Goal: Transaction & Acquisition: Obtain resource

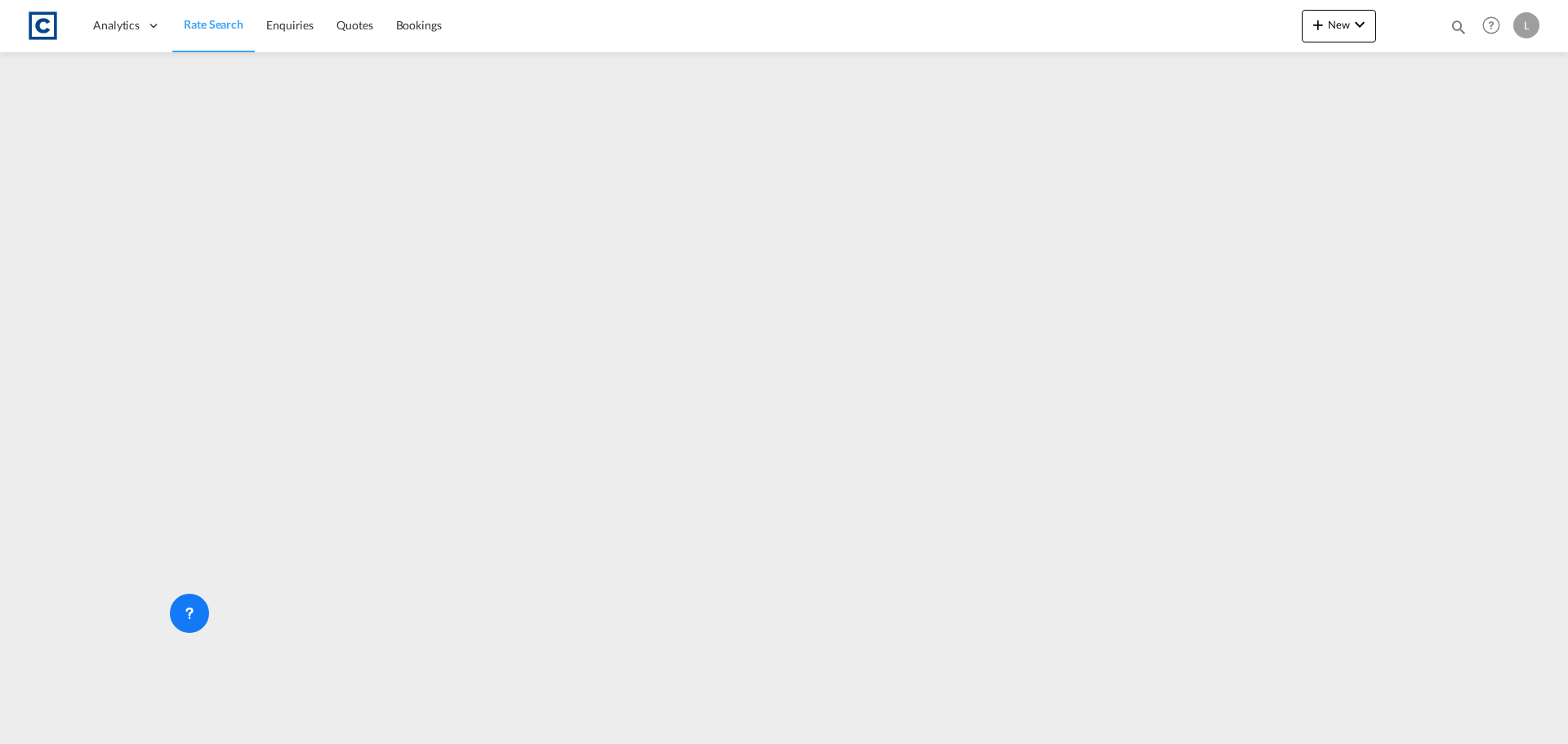
click at [219, 26] on span "Rate Search" at bounding box center [213, 24] width 59 height 14
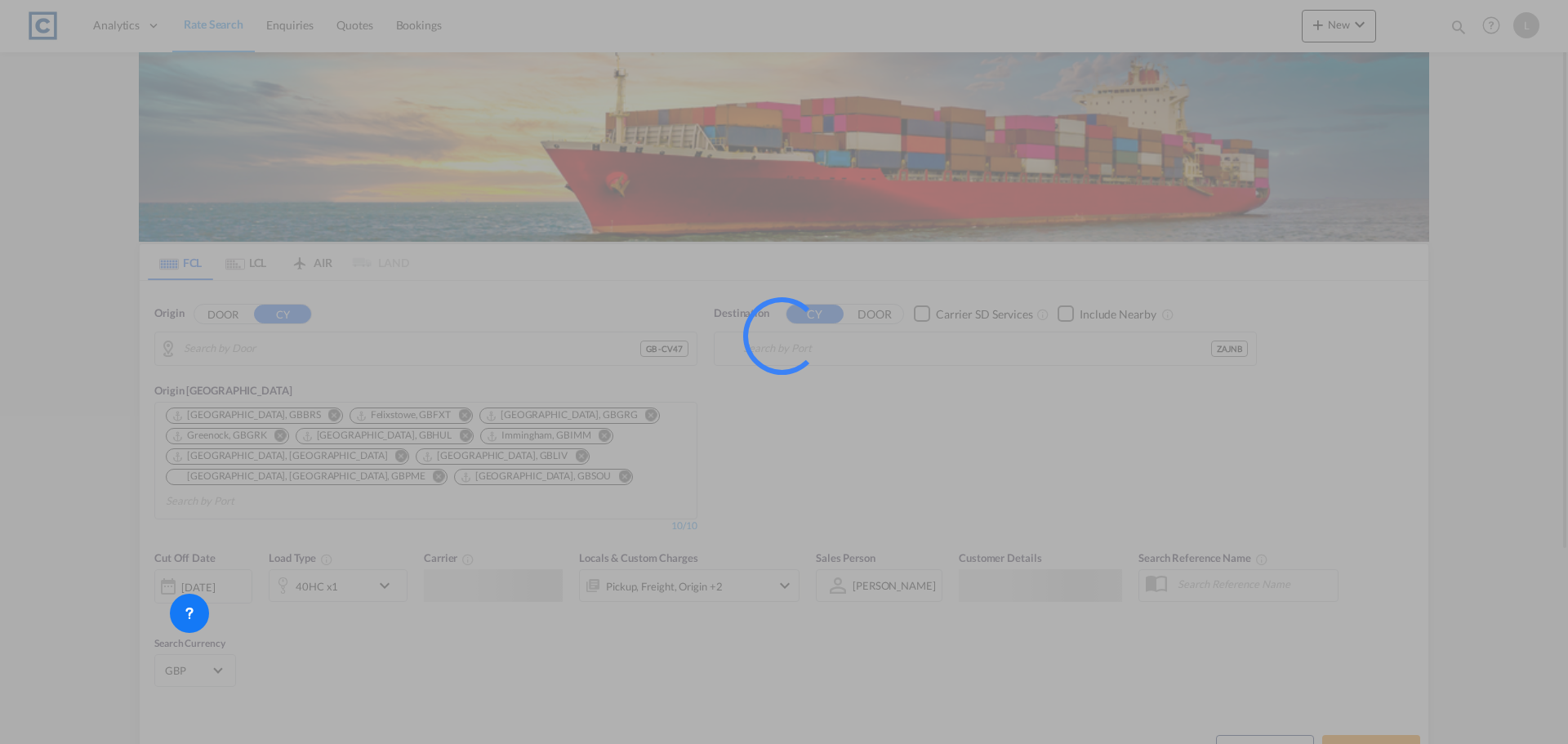
type input "GB-CV47, [GEOGRAPHIC_DATA]"
type input "[GEOGRAPHIC_DATA], ZAJNB"
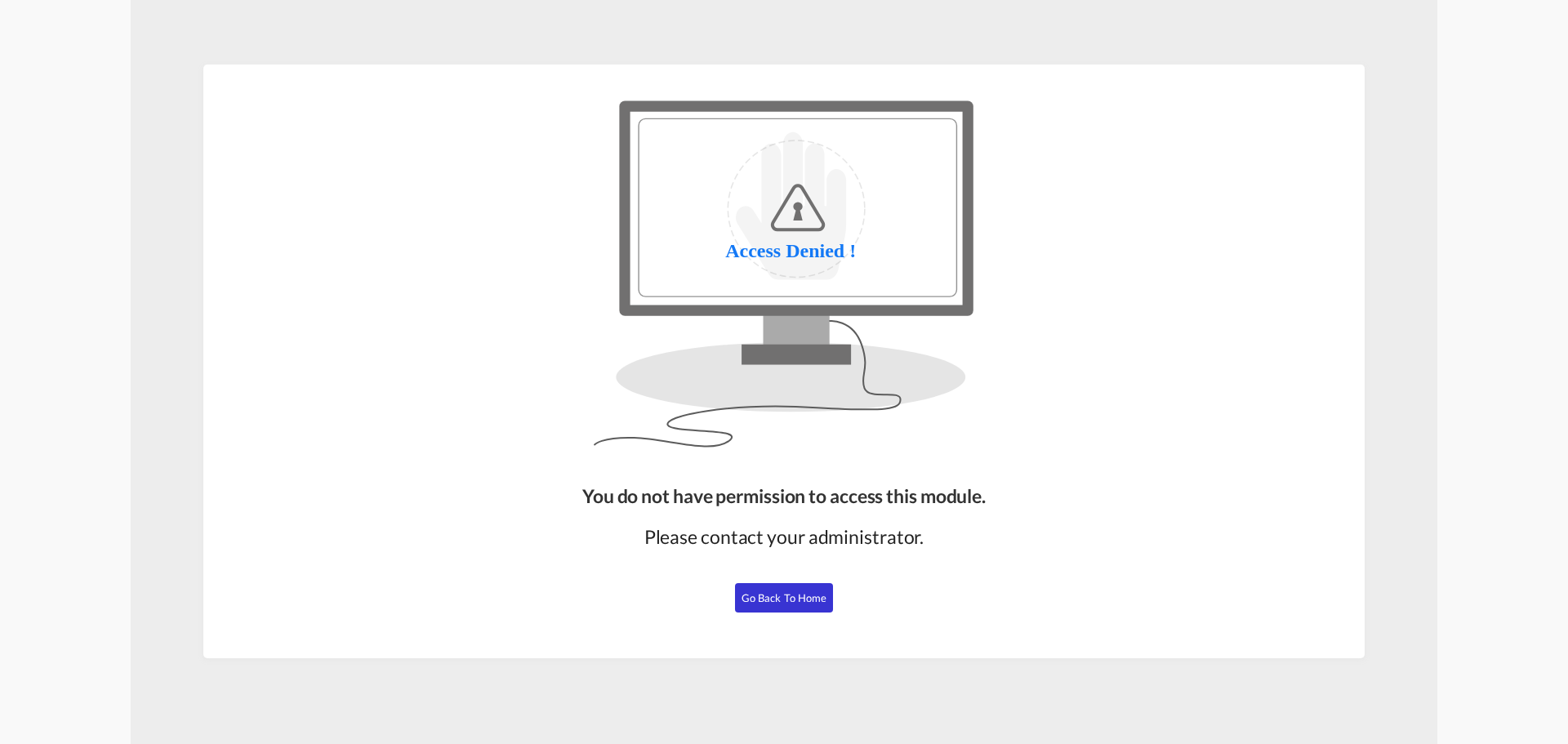
click at [781, 598] on span "Go Back to Home" at bounding box center [785, 598] width 86 height 13
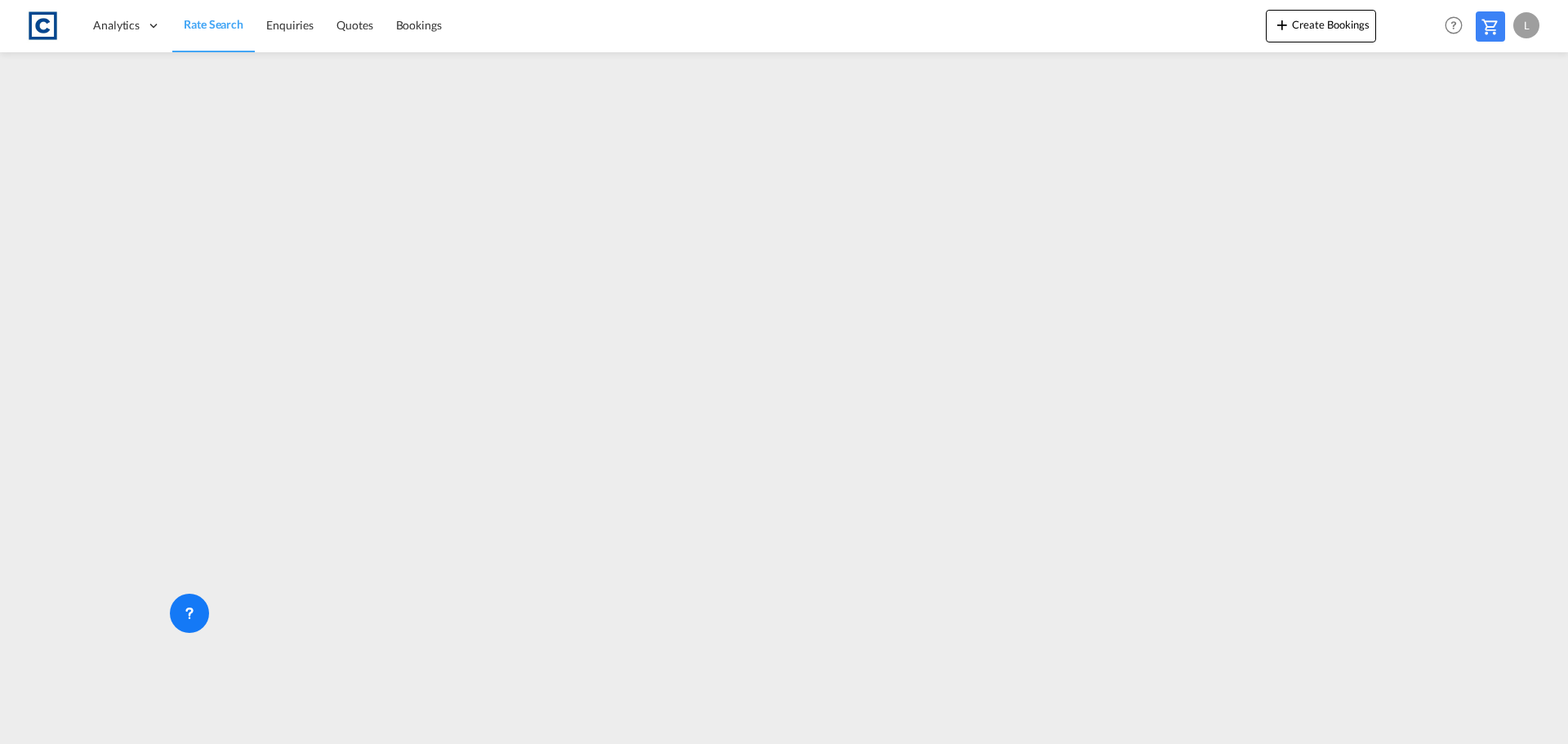
click at [1540, 18] on md-menu "L My Profile Logout" at bounding box center [1528, 19] width 30 height 38
click at [1534, 22] on div "L" at bounding box center [1526, 25] width 26 height 26
click at [1504, 121] on button "Logout" at bounding box center [1508, 125] width 106 height 33
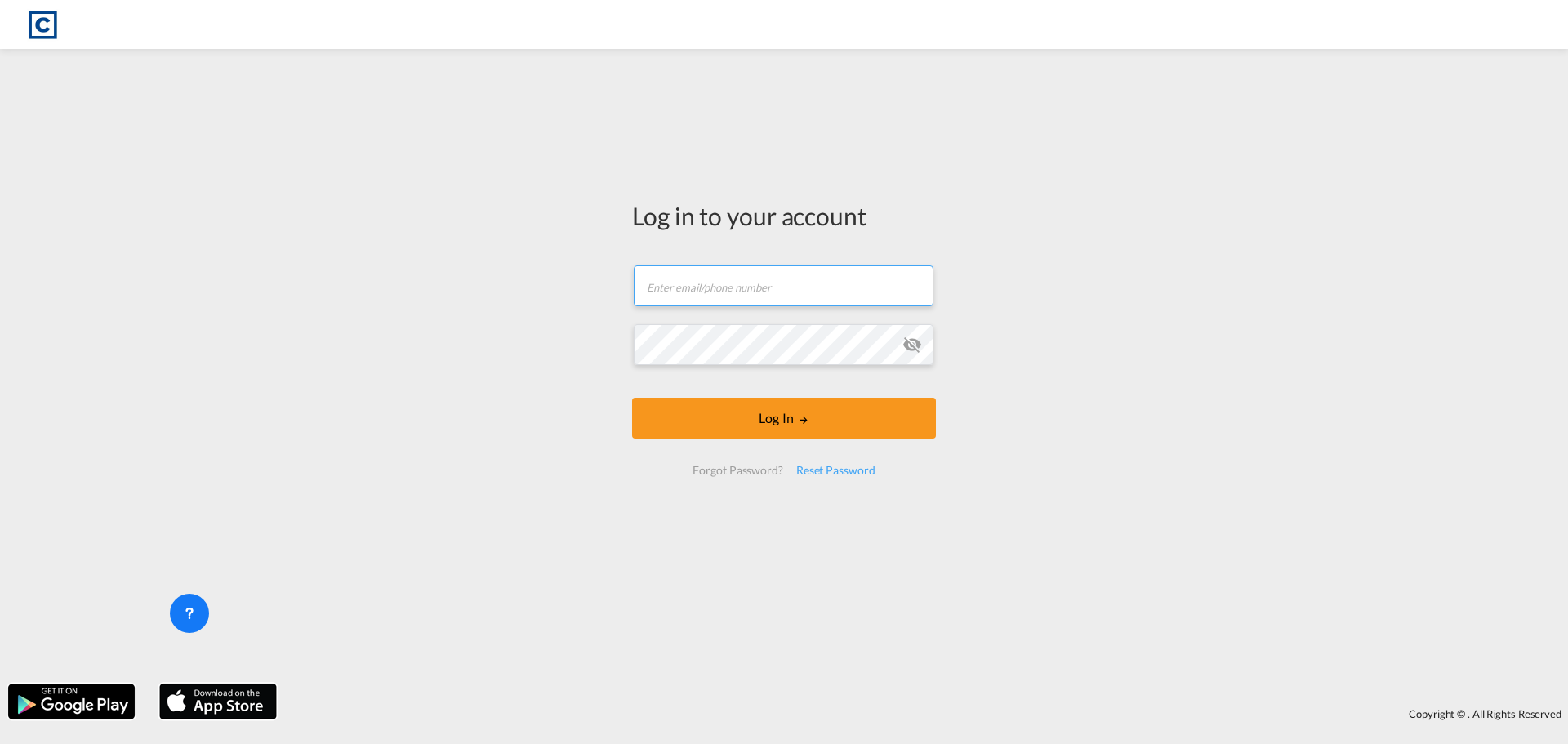
type input "[EMAIL_ADDRESS][DOMAIN_NAME]"
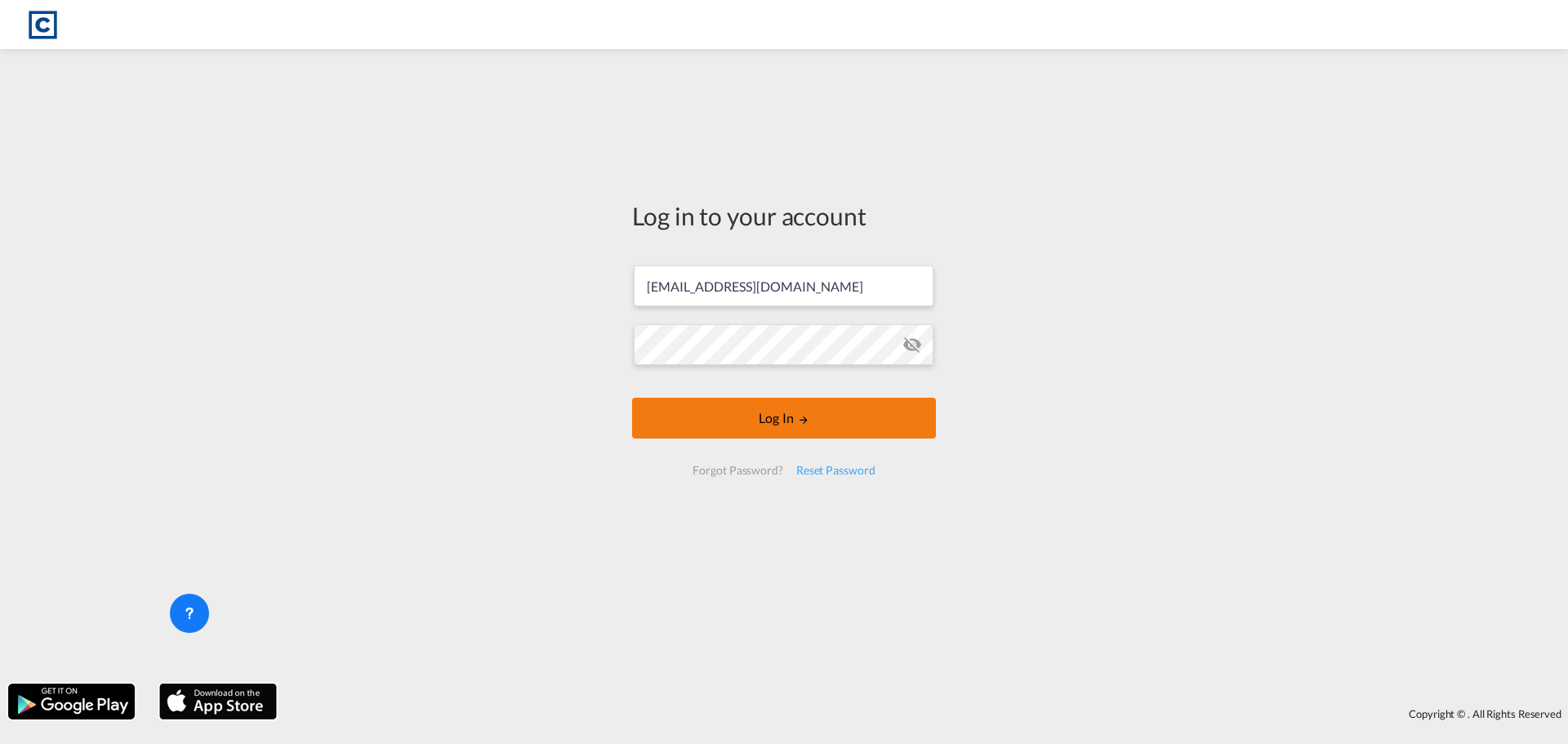
drag, startPoint x: 850, startPoint y: 413, endPoint x: 863, endPoint y: 413, distance: 13.0
click at [856, 413] on button "Log In" at bounding box center [784, 418] width 304 height 41
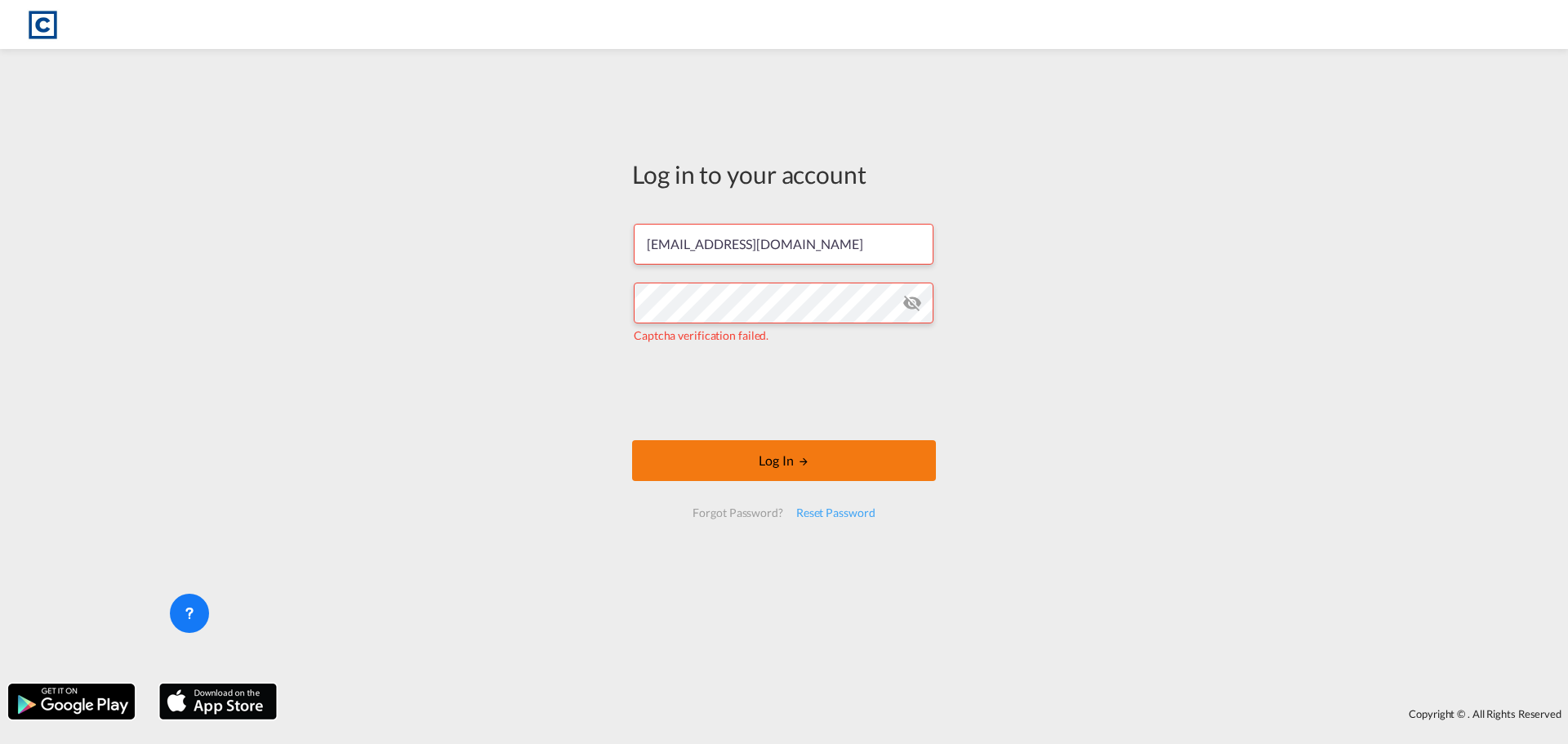
click at [755, 461] on button "Log In" at bounding box center [784, 460] width 304 height 41
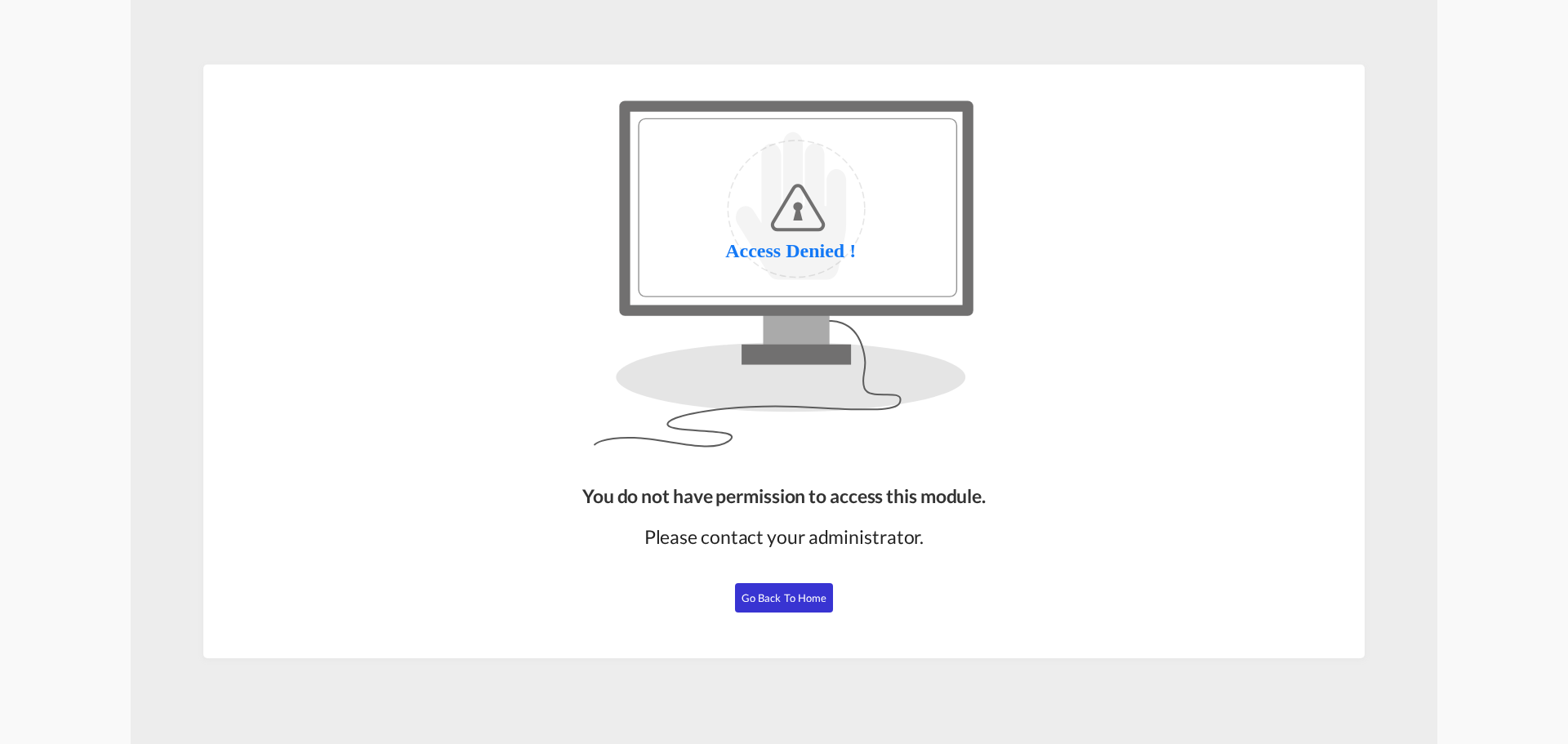
click at [791, 585] on button "Go Back to Home" at bounding box center [783, 598] width 98 height 29
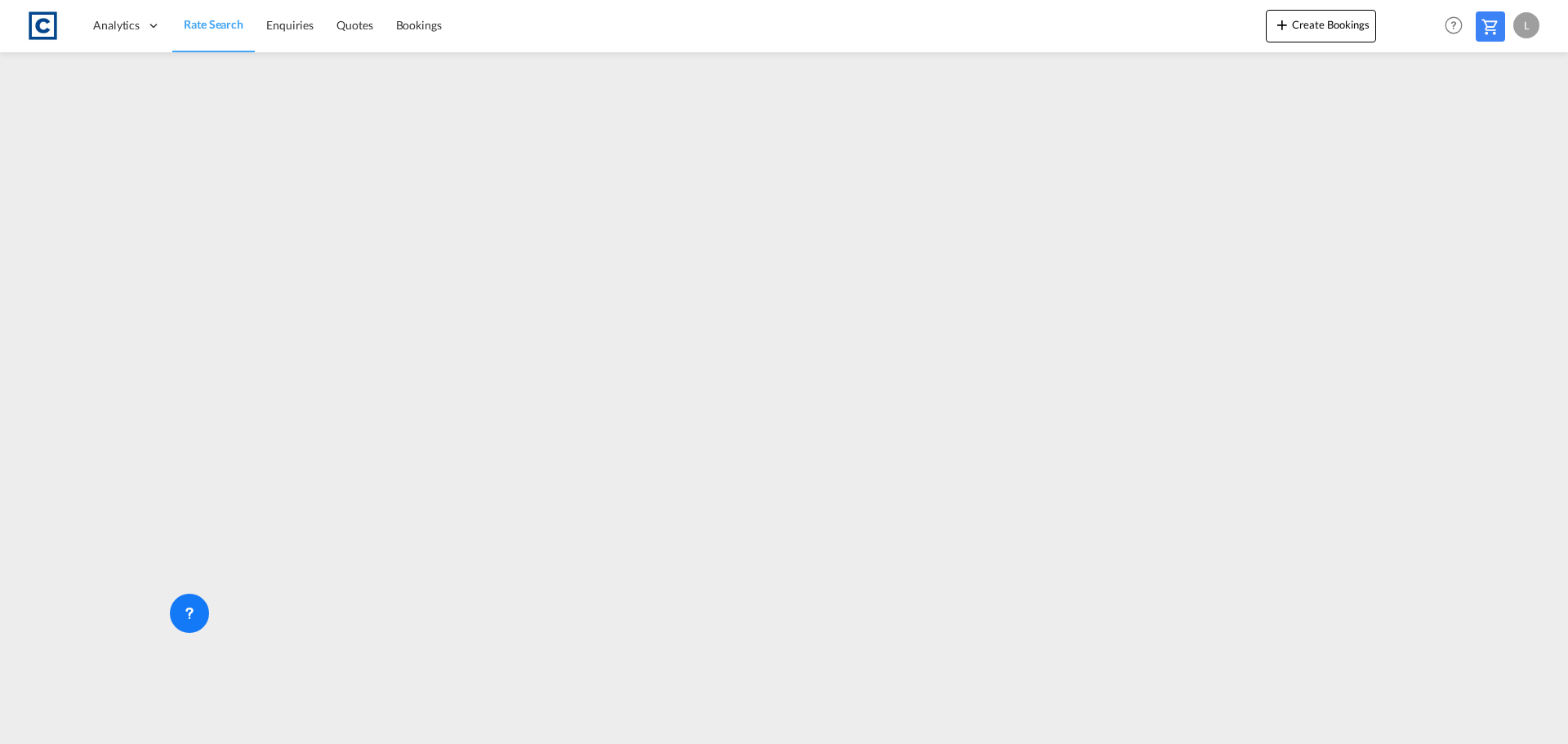
click at [215, 18] on span "Rate Search" at bounding box center [213, 24] width 59 height 14
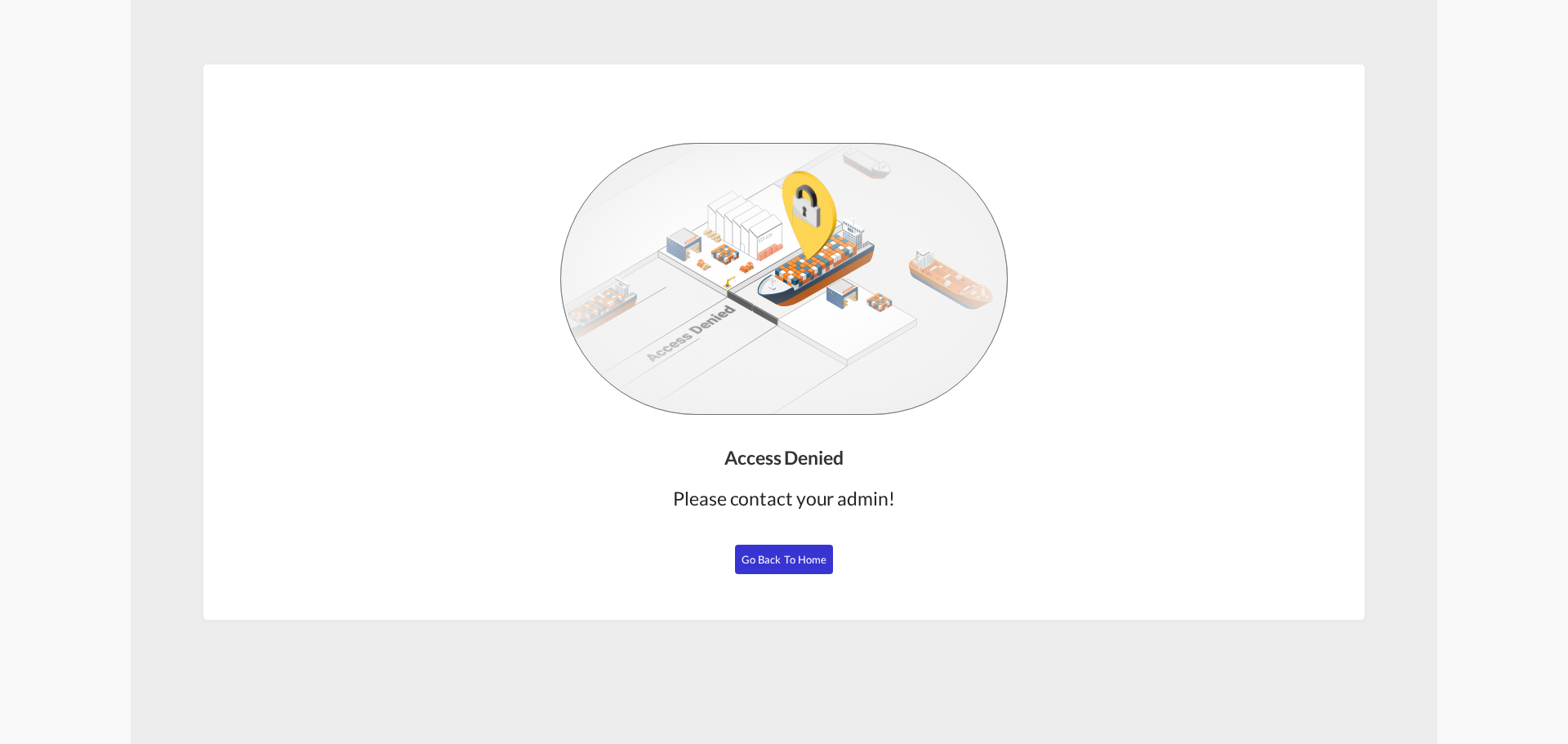
click at [779, 291] on img at bounding box center [784, 279] width 447 height 272
click at [774, 561] on span "Go Back to Home" at bounding box center [785, 560] width 86 height 13
